Goal: Task Accomplishment & Management: Manage account settings

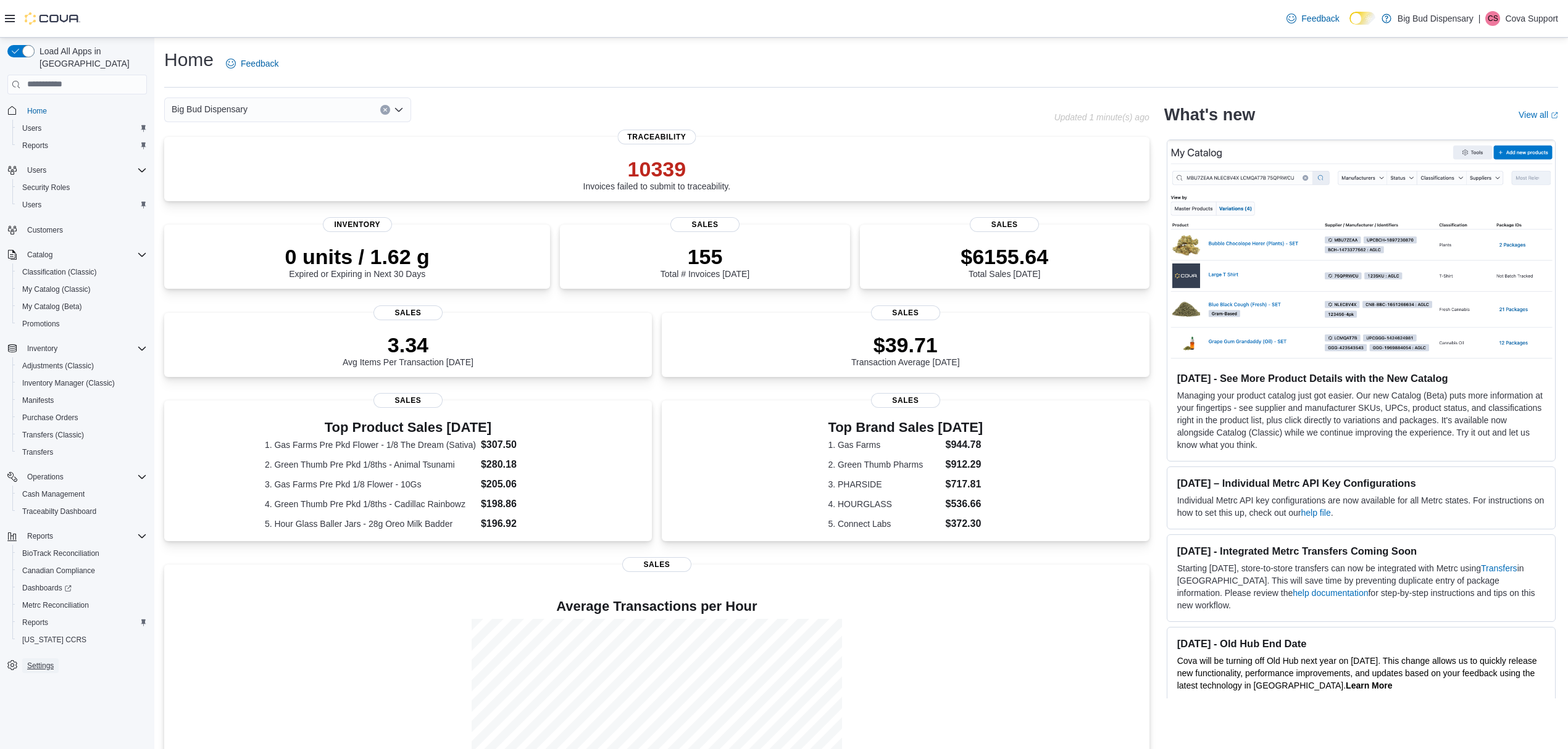
click at [30, 658] on span "Settings" at bounding box center [40, 666] width 27 height 15
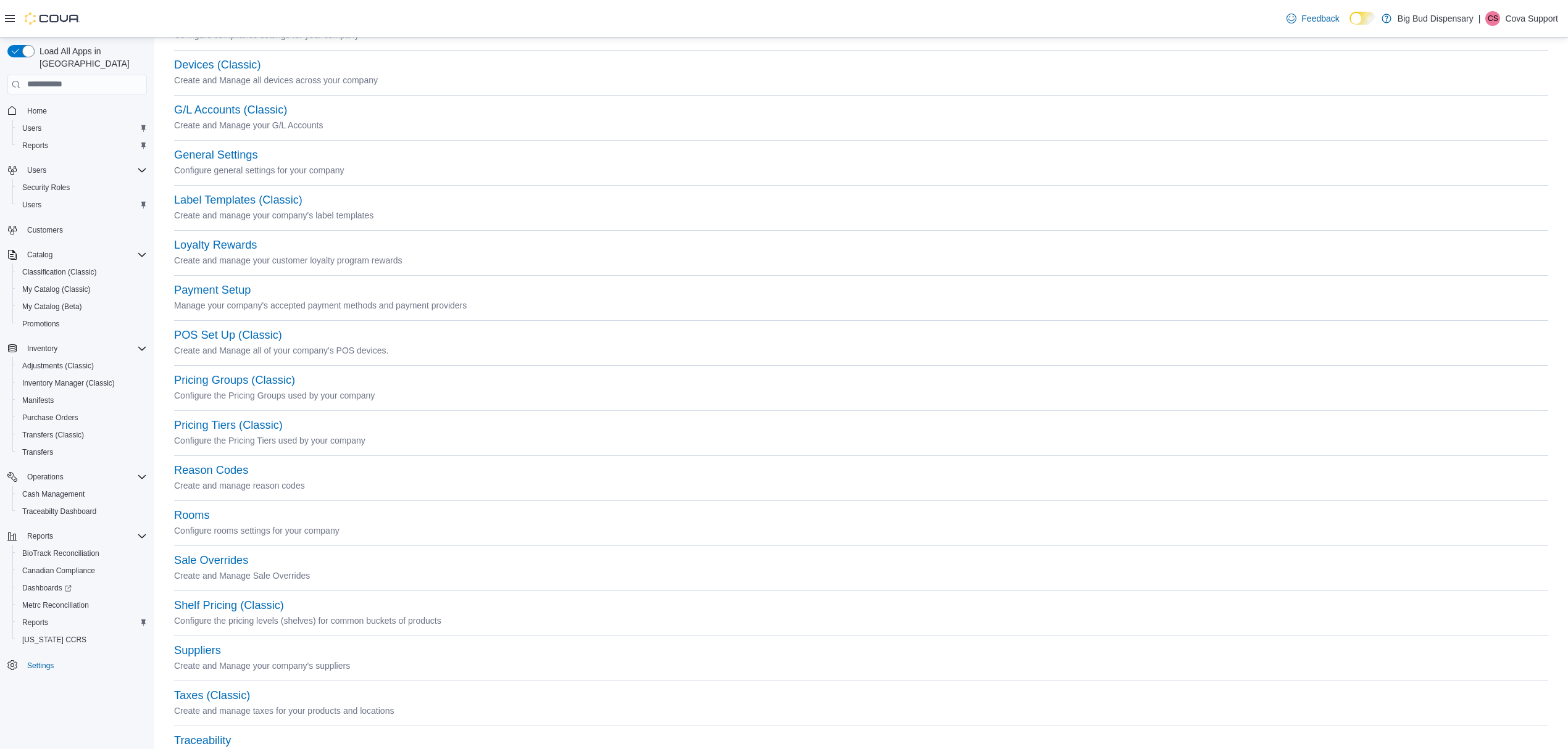
scroll to position [181, 0]
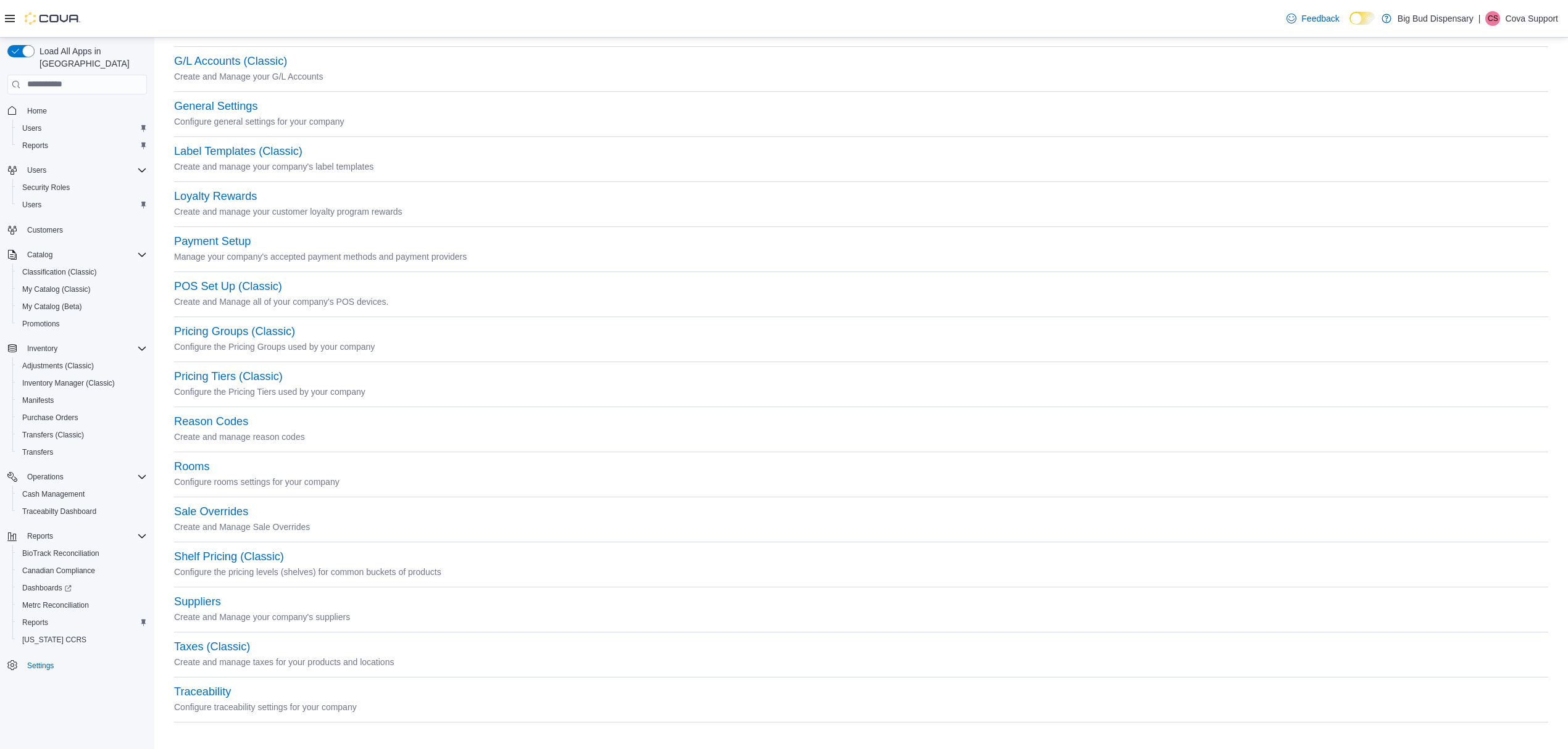
click at [200, 700] on p "Configure traceability settings for your company" at bounding box center [861, 707] width 1374 height 15
click at [198, 694] on button "Traceability" at bounding box center [202, 692] width 57 height 13
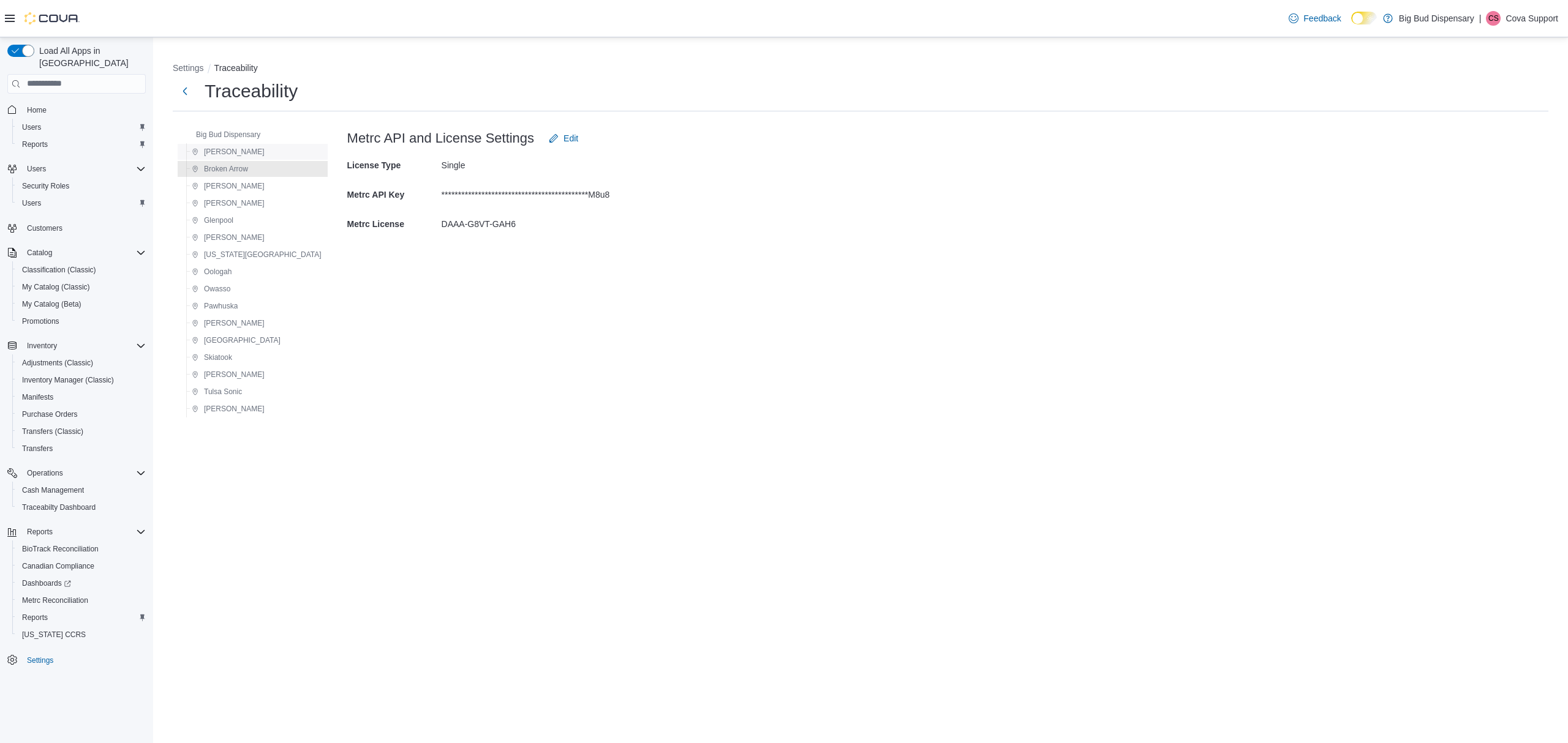
click at [226, 153] on div "Bixby" at bounding box center [256, 152] width 140 height 15
click at [223, 134] on span "Big Bud Dispensary" at bounding box center [228, 134] width 64 height 10
click at [1534, 16] on p "Cova Support" at bounding box center [1532, 18] width 53 height 15
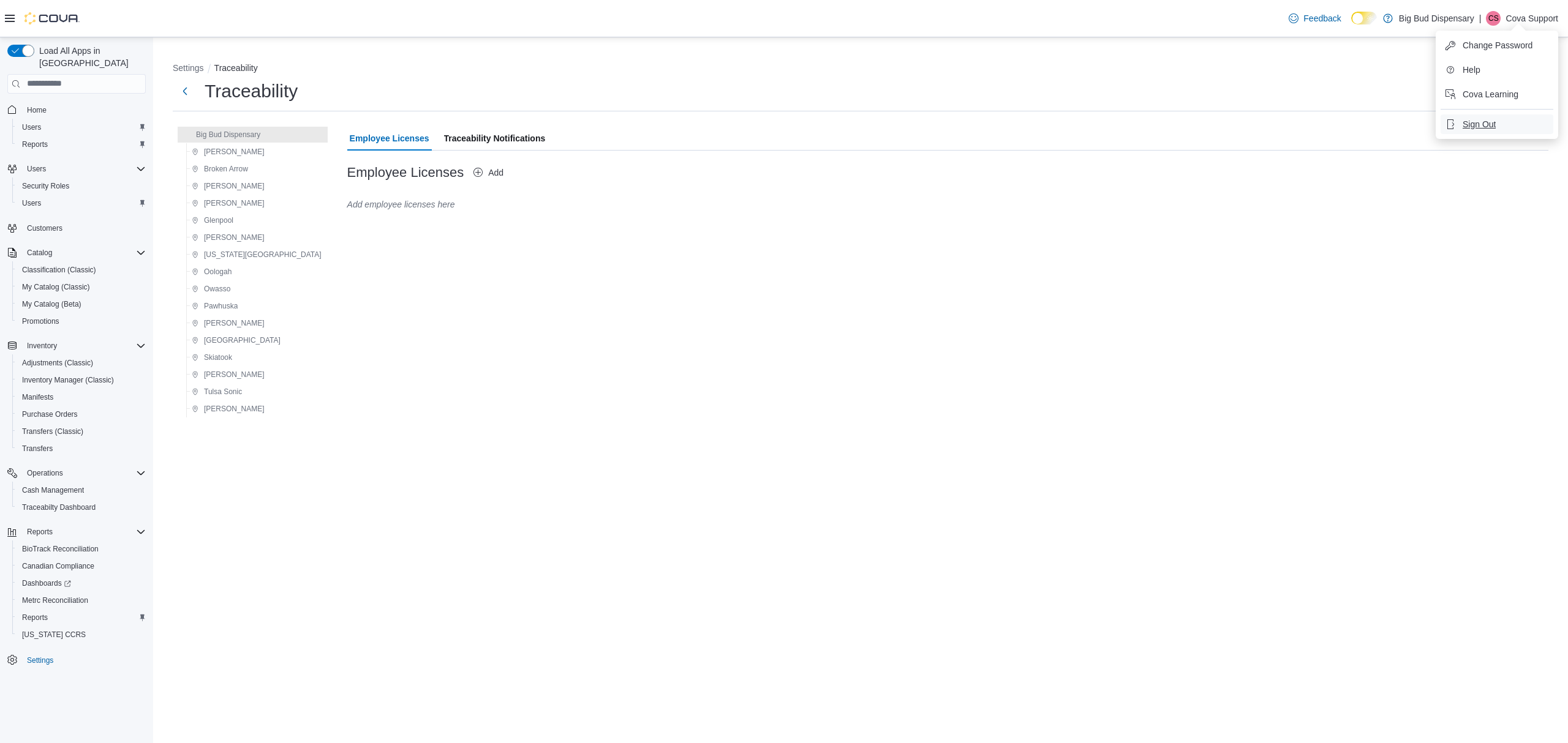
drag, startPoint x: 1487, startPoint y: 132, endPoint x: 1455, endPoint y: 108, distance: 40.0
click at [1486, 132] on button "Sign Out" at bounding box center [1497, 124] width 113 height 20
